Goal: Check status

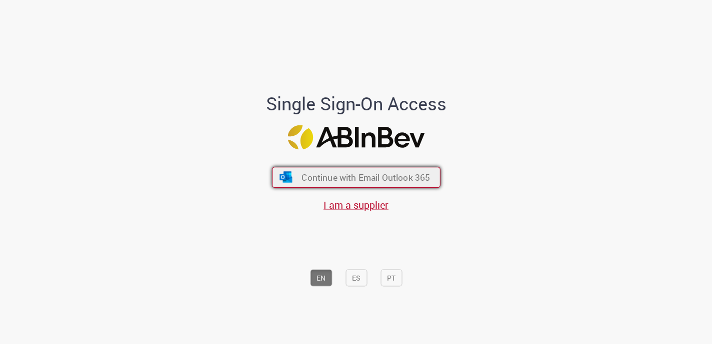
click at [386, 170] on button "Continue with Email Outlook 365" at bounding box center [356, 177] width 168 height 21
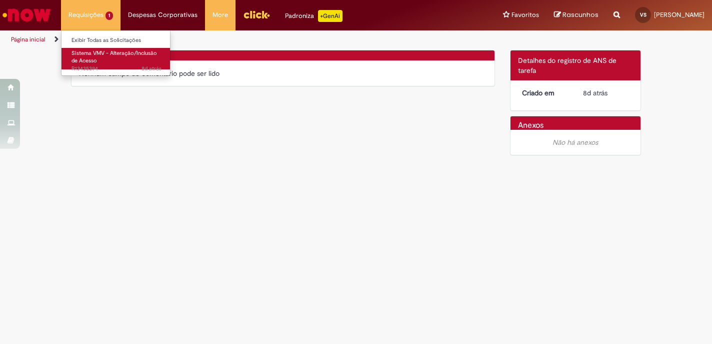
click at [97, 63] on link "Sistema VMV - Alteração/Inclusão de Acesso 8d atrás 8 dias atrás R13435394" at bounding box center [116, 58] width 110 height 21
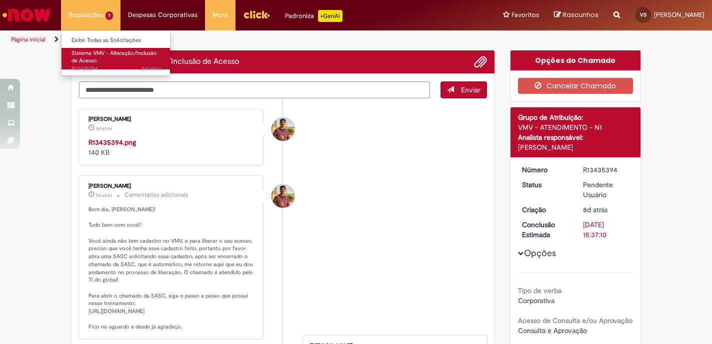
click at [102, 62] on link "Sistema VMV - Alteração/Inclusão de Acesso 8d atrás 8 dias atrás R13435394" at bounding box center [116, 58] width 110 height 21
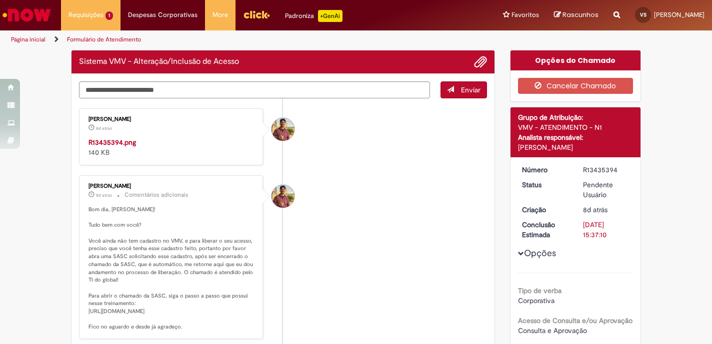
click at [373, 272] on li "[PERSON_NAME] 8d atrás 8 dias atrás Comentários adicionais Bom dia, [PERSON_NAM…" at bounding box center [283, 257] width 408 height 164
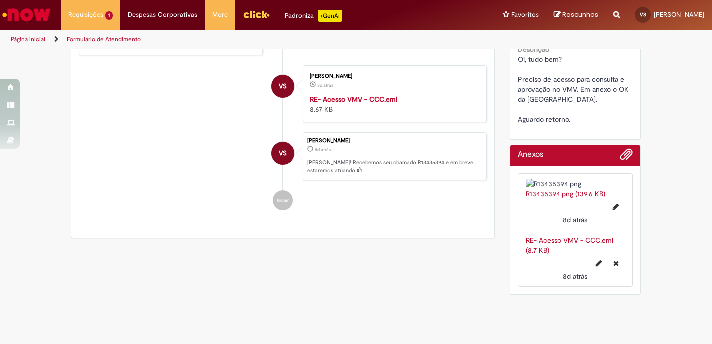
scroll to position [272, 0]
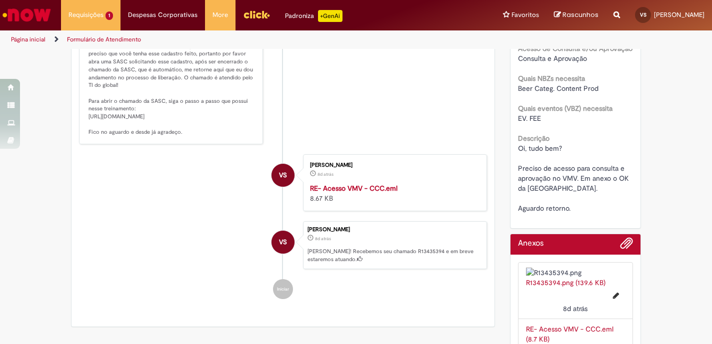
click at [133, 136] on p "Bom dia, [PERSON_NAME]! Tudo bem com você? Você ainda não tem cadastro no VMV, …" at bounding box center [171, 73] width 166 height 125
drag, startPoint x: 139, startPoint y: 237, endPoint x: 83, endPoint y: 206, distance: 64.0
click at [83, 141] on div "[PERSON_NAME] 8d atrás 8 dias atrás Comentários adicionais Bom dia, [PERSON_NAM…" at bounding box center [171, 63] width 178 height 158
copy p "[URL][DOMAIN_NAME]"
